Goal: Obtain resource: Obtain resource

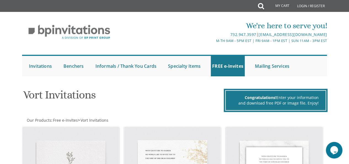
click at [163, 85] on div "Vort Invitations" at bounding box center [122, 95] width 207 height 22
click at [43, 68] on link "Invitations" at bounding box center [41, 66] width 26 height 20
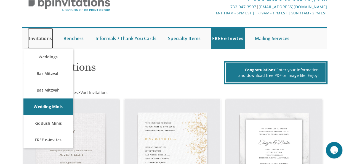
scroll to position [26, 0]
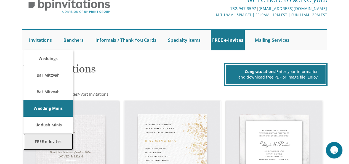
click at [54, 140] on link "FREE e-Invites" at bounding box center [48, 141] width 50 height 17
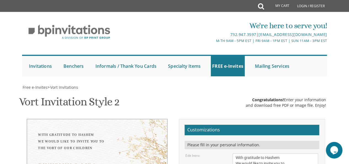
scroll to position [97, 0]
click at [106, 162] on div "Binyomin & Liba" at bounding box center [97, 165] width 118 height 7
type textarea "B"
type textarea "[PERSON_NAME] & [PERSON_NAME]"
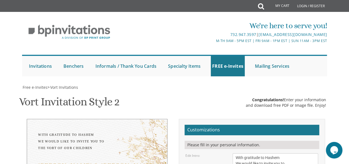
type textarea "[DATE] Eight O'clock pm [STREET_ADDRESS]"
type textarea "[PERSON_NAME] and [PERSON_NAME] [PERSON_NAME] and [PERSON_NAME]"
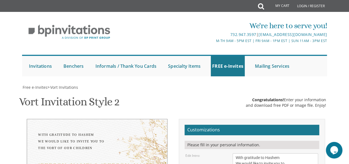
type input "[EMAIL_ADDRESS][DOMAIN_NAME]"
drag, startPoint x: 234, startPoint y: 56, endPoint x: 276, endPoint y: 76, distance: 46.8
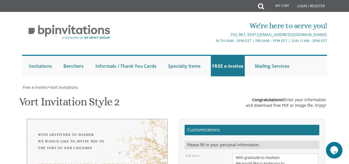
type textarea "Dovid and Hennie Neumann Tuvia and Yehudis Danziger"
drag, startPoint x: 235, startPoint y: 95, endPoint x: 301, endPoint y: 101, distance: 65.9
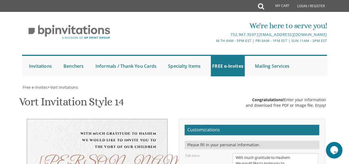
scroll to position [122, 0]
drag, startPoint x: 236, startPoint y: 103, endPoint x: 300, endPoint y: 119, distance: 66.5
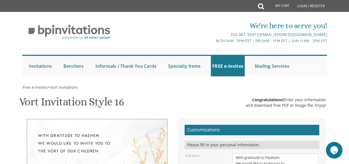
scroll to position [133, 0]
drag, startPoint x: 234, startPoint y: 78, endPoint x: 290, endPoint y: 109, distance: 64.3
paste textarea "Wednesday, September 10 Eight O'clock pm 681 Park Heights Ave Baltimore, MD 212…"
type textarea "Wednesday, September 10 Eight O'clock pm 681 Park Heights Ave Baltimore, MD 212…"
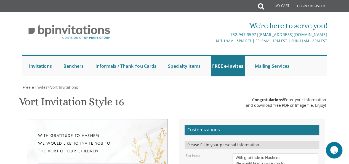
drag, startPoint x: 264, startPoint y: 65, endPoint x: 194, endPoint y: 67, distance: 69.5
type textarea "Tzvi & Rochel Leah"
drag, startPoint x: 234, startPoint y: 116, endPoint x: 297, endPoint y: 132, distance: 64.3
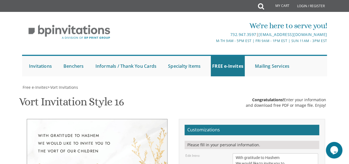
paste textarea "Dovid and Hennie Neumann Tuvia and Yehudis Danziger"
type textarea "Dovid and Hennie Neumann Tuvia and Yehudis Danziger"
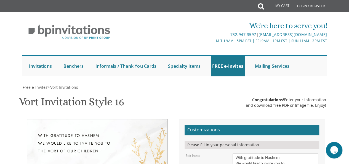
type input "[EMAIL_ADDRESS][DOMAIN_NAME]"
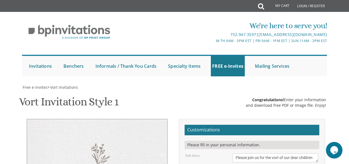
scroll to position [130, 0]
drag, startPoint x: 235, startPoint y: 71, endPoint x: 301, endPoint y: 88, distance: 68.0
paste textarea "[DATE] Eight O'clock pm [STREET_ADDRESS]"
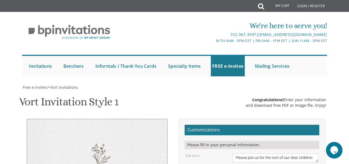
type textarea "[DATE] Eight O'clock pm [STREET_ADDRESS]"
drag, startPoint x: 264, startPoint y: 55, endPoint x: 203, endPoint y: 56, distance: 60.4
type textarea "[PERSON_NAME] & [PERSON_NAME]"
drag, startPoint x: 234, startPoint y: 97, endPoint x: 291, endPoint y: 104, distance: 57.2
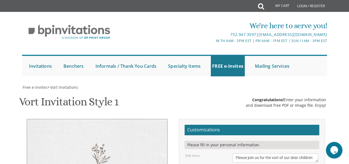
paste textarea "[PERSON_NAME] and [PERSON_NAME] [PERSON_NAME] and [PERSON_NAME]"
type textarea "[PERSON_NAME] and [PERSON_NAME] [PERSON_NAME] and [PERSON_NAME]"
type input "[EMAIL_ADDRESS][DOMAIN_NAME]"
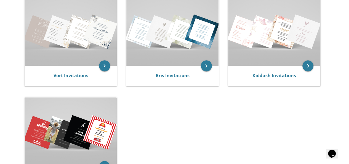
scroll to position [128, 0]
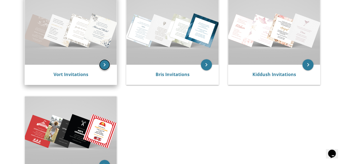
click at [104, 64] on icon "keyboard_arrow_right" at bounding box center [104, 64] width 11 height 11
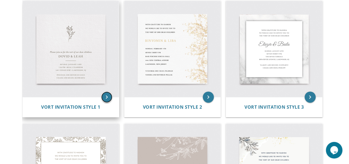
click at [105, 101] on icon "keyboard_arrow_right" at bounding box center [106, 96] width 11 height 11
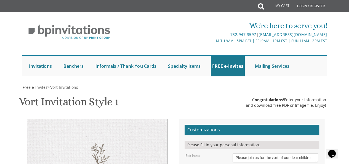
scroll to position [100, 0]
type textarea "D"
type textarea "[PERSON_NAME] & [PERSON_NAME]"
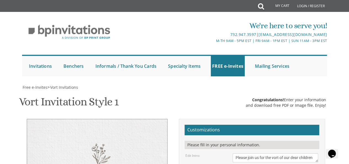
type textarea "S"
type textarea "[DATE][GEOGRAPHIC_DATA][STREET_ADDRESS]"
drag, startPoint x: 235, startPoint y: 126, endPoint x: 289, endPoint y: 135, distance: 54.7
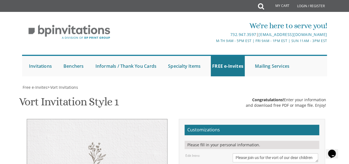
type textarea "[PERSON_NAME] and [PERSON_NAME] [PERSON_NAME] and [PERSON_NAME]"
drag, startPoint x: 235, startPoint y: 77, endPoint x: 284, endPoint y: 103, distance: 55.0
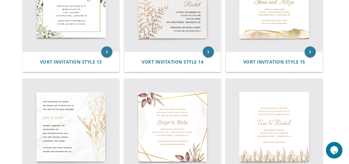
scroll to position [664, 0]
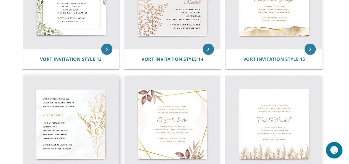
click at [51, 136] on img at bounding box center [71, 124] width 96 height 96
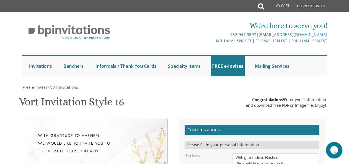
scroll to position [90, 0]
click at [262, 153] on textarea "With gratitude to Hashem We would like to invite you to The vort of our children" at bounding box center [275, 163] width 86 height 21
type textarea "With gratitude to Hashem We would like to invite you to The vort of our dear ch…"
drag, startPoint x: 235, startPoint y: 122, endPoint x: 297, endPoint y: 154, distance: 69.2
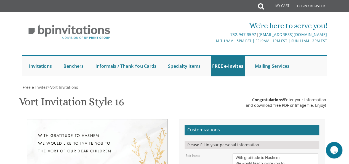
paste textarea "[DATE][GEOGRAPHIC_DATA][STREET_ADDRESS]"
type textarea "[DATE][GEOGRAPHIC_DATA][STREET_ADDRESS]"
drag, startPoint x: 274, startPoint y: 107, endPoint x: 217, endPoint y: 121, distance: 59.2
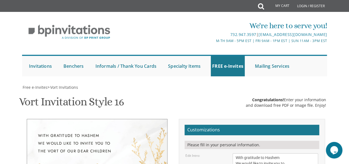
scroll to position [0, 0]
drag, startPoint x: 316, startPoint y: 79, endPoint x: 318, endPoint y: 89, distance: 9.9
drag, startPoint x: 235, startPoint y: 76, endPoint x: 264, endPoint y: 90, distance: 32.9
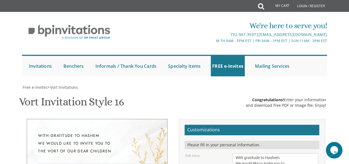
drag, startPoint x: 253, startPoint y: 79, endPoint x: 245, endPoint y: 87, distance: 10.5
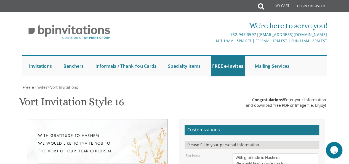
type textarea "[PERSON_NAME] & [PERSON_NAME]"
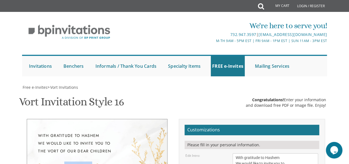
drag, startPoint x: 58, startPoint y: 49, endPoint x: 57, endPoint y: 59, distance: 10.6
drag, startPoint x: 235, startPoint y: 138, endPoint x: 291, endPoint y: 151, distance: 57.3
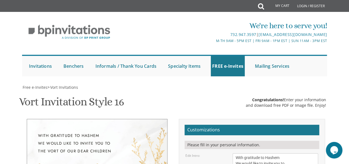
type textarea "[PERSON_NAME] and [PERSON_NAME] [PERSON_NAME] and [PERSON_NAME]"
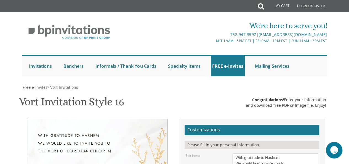
type input "[EMAIL_ADDRESS][DOMAIN_NAME]"
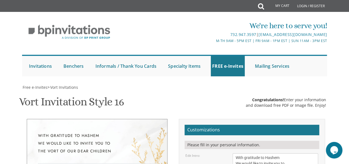
scroll to position [0, 0]
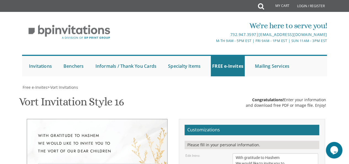
drag, startPoint x: 248, startPoint y: 46, endPoint x: 243, endPoint y: 47, distance: 5.6
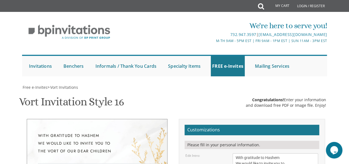
type textarea "[PERSON_NAME] & [PERSON_NAME]"
